Goal: Transaction & Acquisition: Purchase product/service

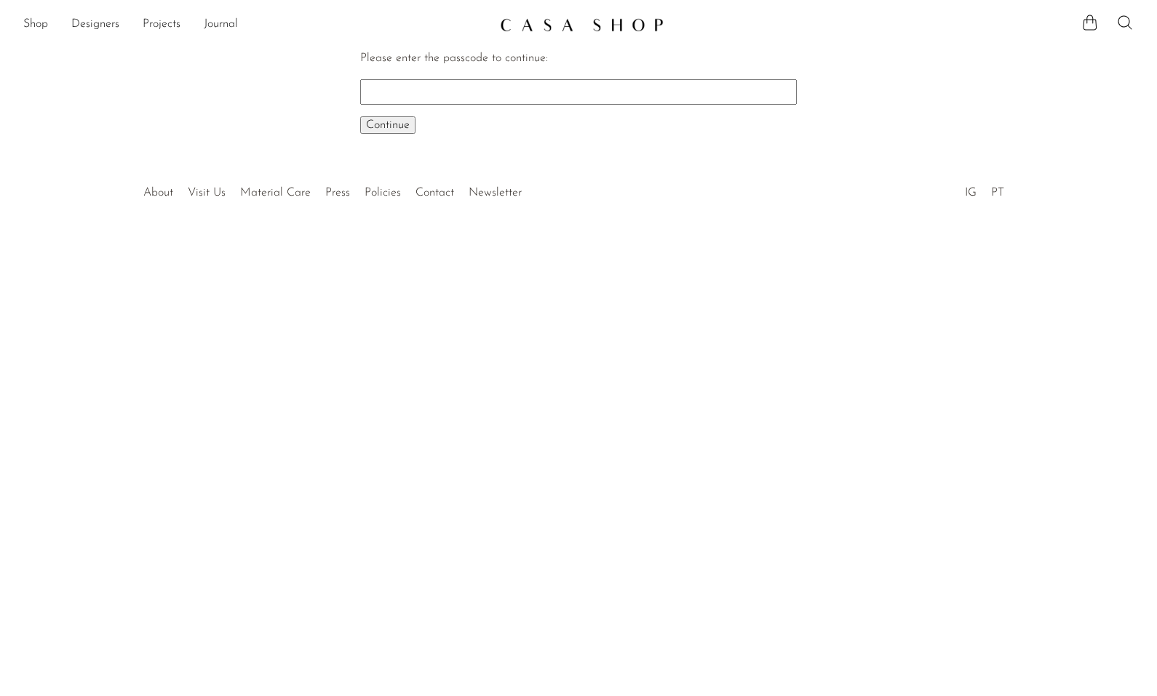
click at [664, 95] on input "Please enter the passcode to continue:" at bounding box center [578, 91] width 437 height 25
type input "EARLY"
click at [360, 116] on button "Continue One moment..." at bounding box center [387, 124] width 55 height 17
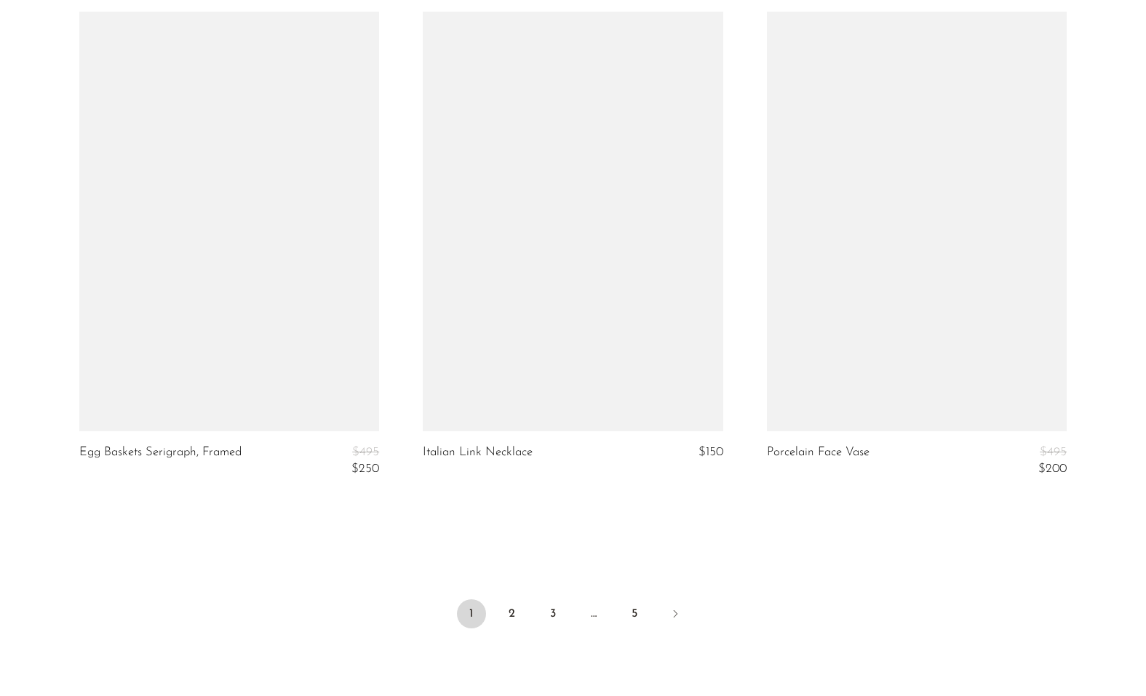
scroll to position [5688, 0]
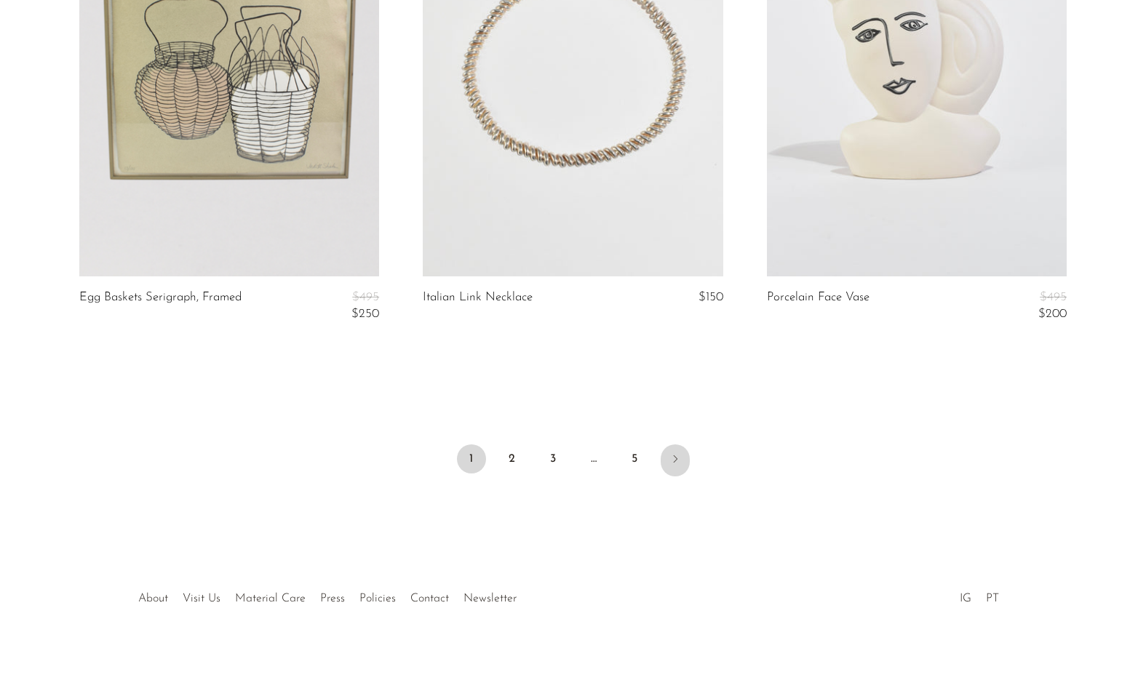
click at [679, 460] on icon "Next" at bounding box center [675, 459] width 12 height 12
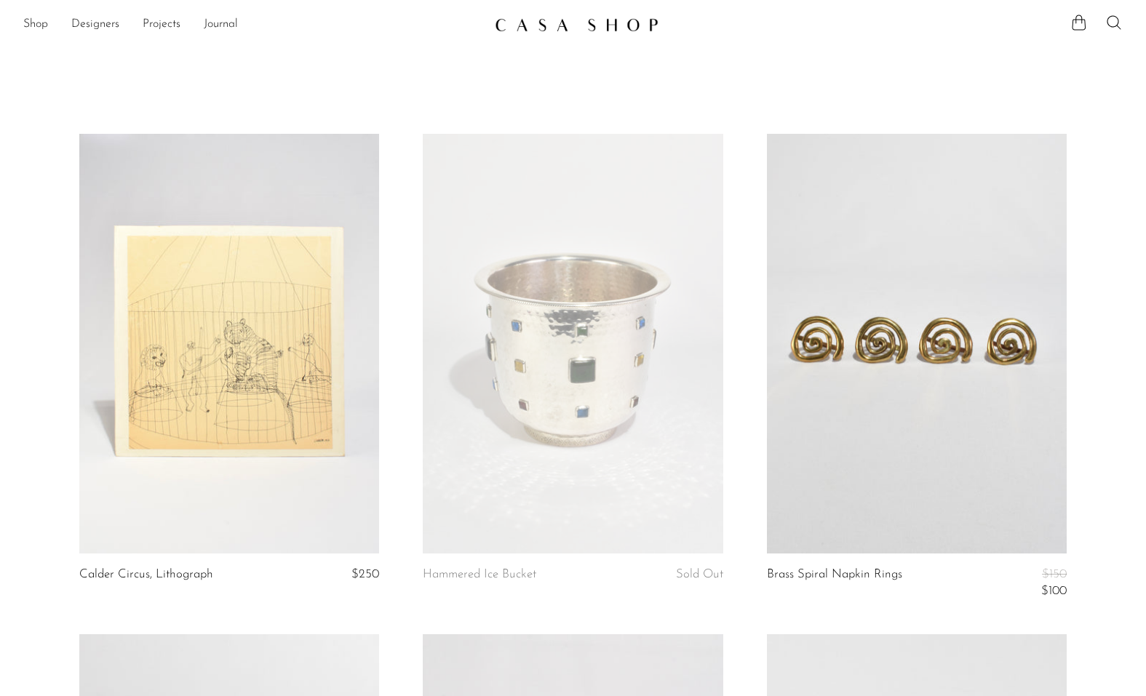
click at [752, 430] on article "Brass Spiral Napkin Rings $150 $100" at bounding box center [916, 384] width 343 height 501
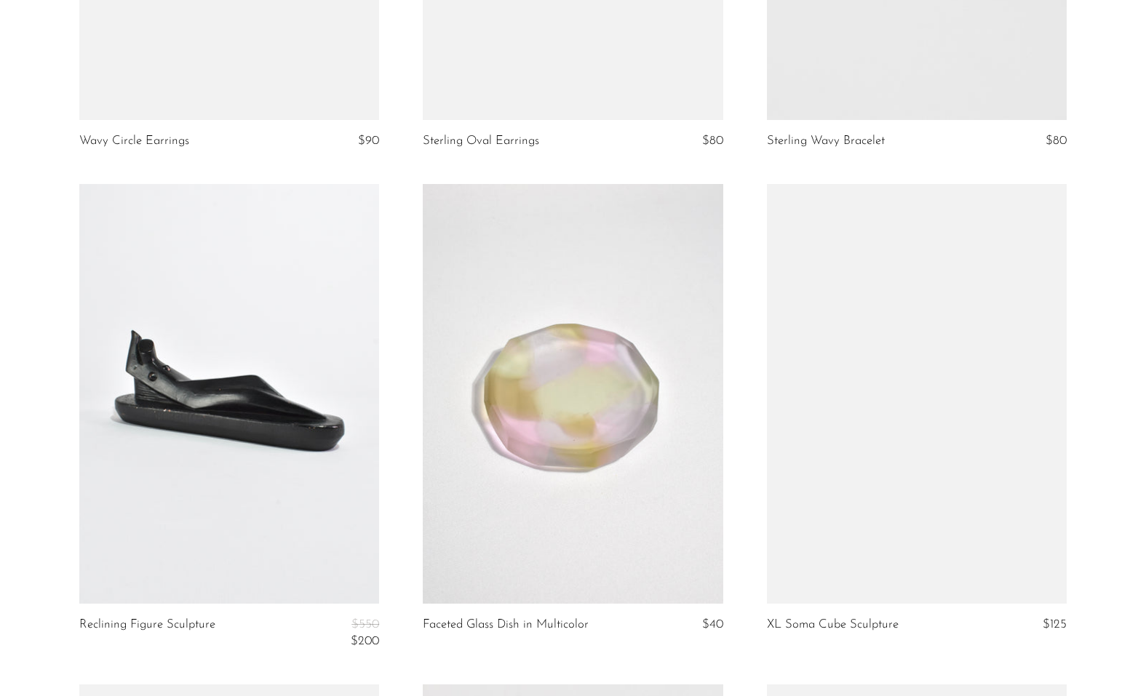
scroll to position [2328, 0]
